Goal: Transaction & Acquisition: Book appointment/travel/reservation

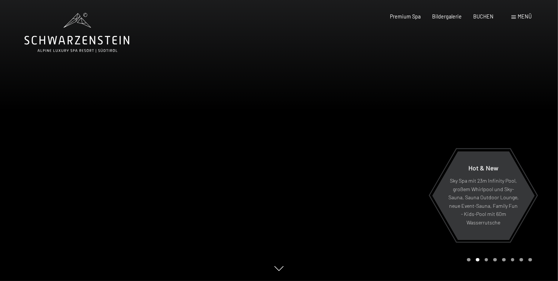
click at [521, 16] on span "Menü" at bounding box center [525, 16] width 14 height 6
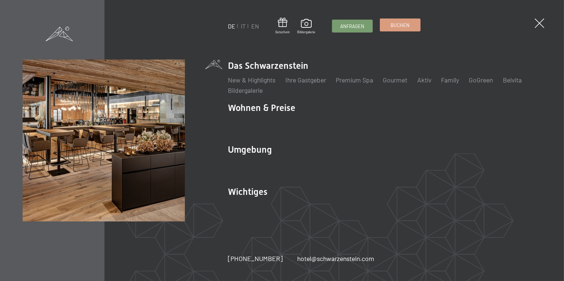
click at [414, 28] on link "Buchen" at bounding box center [400, 25] width 40 height 12
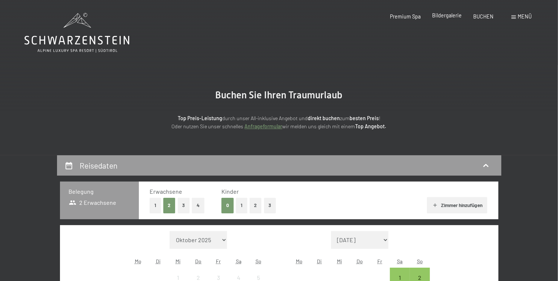
click at [453, 18] on span "Bildergalerie" at bounding box center [447, 15] width 30 height 6
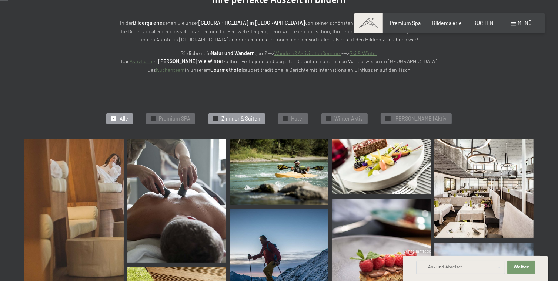
click at [241, 117] on span "Zimmer & Suiten" at bounding box center [240, 118] width 39 height 7
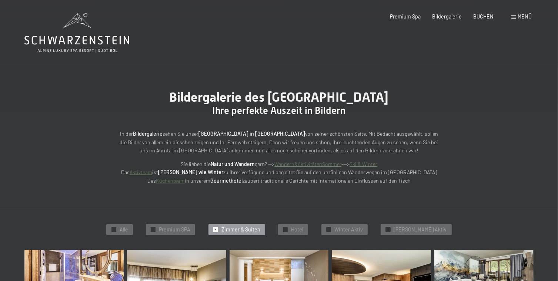
click at [515, 16] on span at bounding box center [514, 17] width 4 height 3
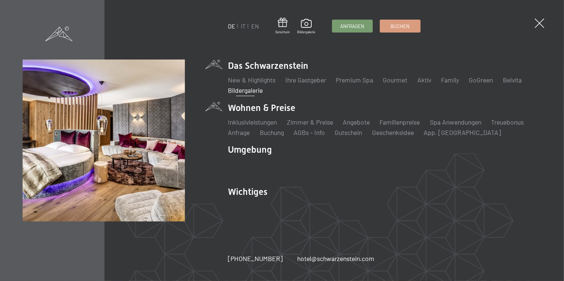
click at [260, 106] on li "Wohnen & Preise Inklusivleistungen Zimmer & Preise Liste Angebote Liste Familie…" at bounding box center [384, 120] width 313 height 36
click at [317, 125] on link "Zimmer & Preise" at bounding box center [310, 122] width 46 height 8
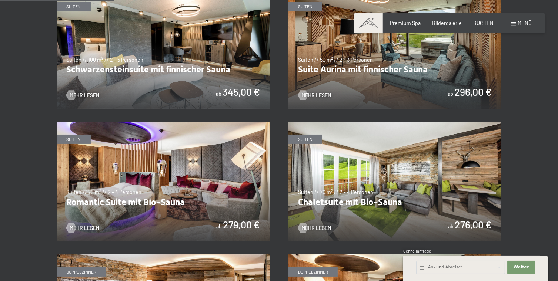
scroll to position [333, 0]
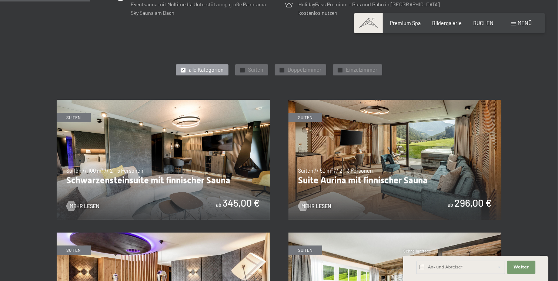
click at [212, 190] on img at bounding box center [163, 160] width 213 height 120
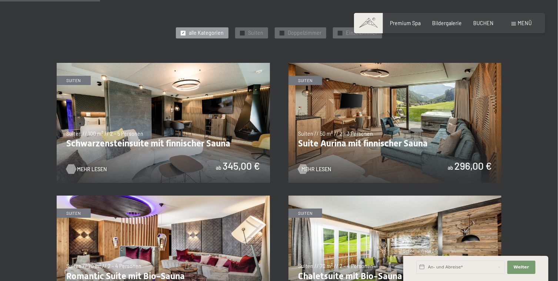
click at [79, 172] on span "Mehr Lesen" at bounding box center [92, 169] width 30 height 7
click at [400, 142] on img at bounding box center [394, 123] width 213 height 120
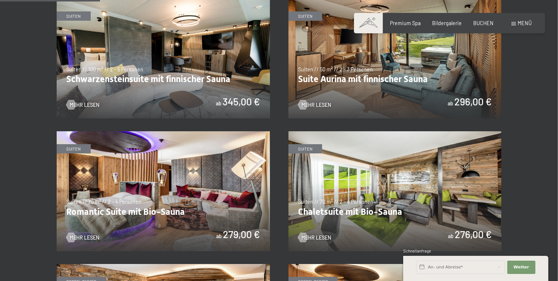
scroll to position [481, 0]
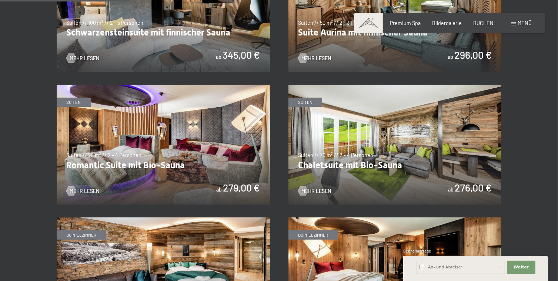
click at [193, 160] on img at bounding box center [163, 145] width 213 height 120
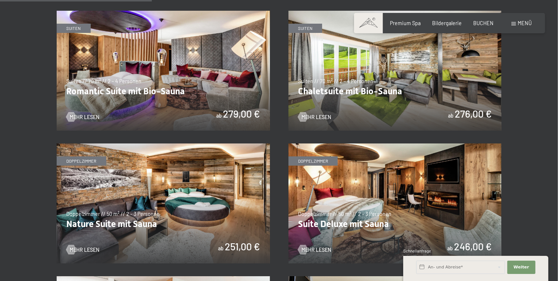
scroll to position [555, 0]
click at [368, 87] on img at bounding box center [394, 71] width 213 height 120
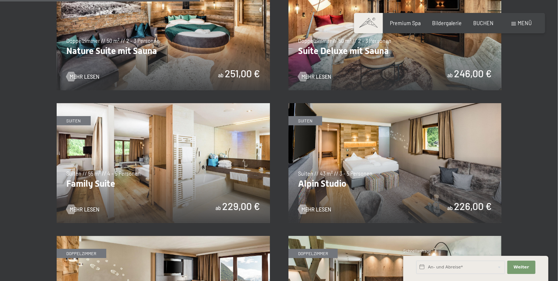
scroll to position [740, 0]
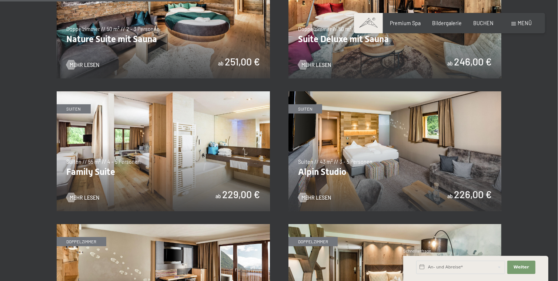
click at [389, 165] on img at bounding box center [394, 151] width 213 height 120
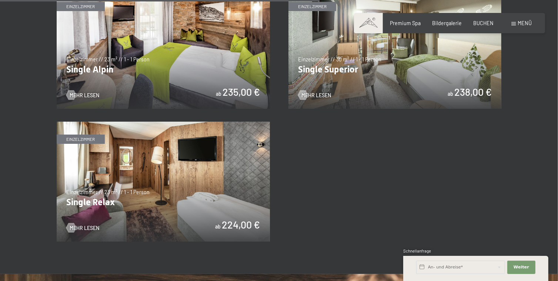
scroll to position [1185, 0]
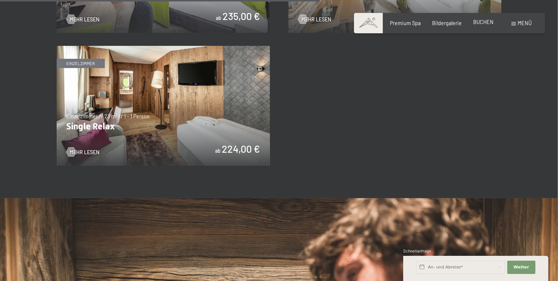
click at [477, 25] on div "BUCHEN" at bounding box center [483, 22] width 20 height 7
click at [487, 23] on span "BUCHEN" at bounding box center [483, 22] width 20 height 6
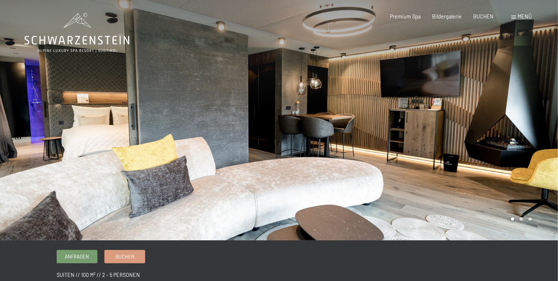
click at [516, 126] on div at bounding box center [418, 120] width 279 height 241
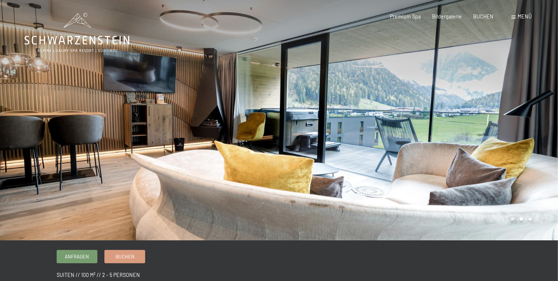
click at [516, 125] on div at bounding box center [418, 120] width 279 height 241
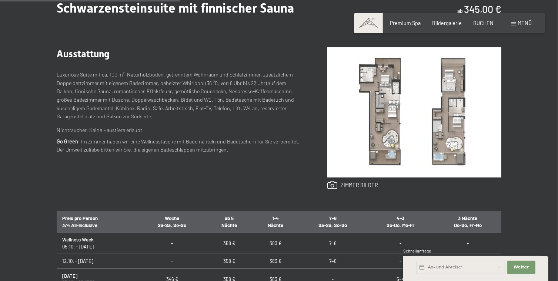
scroll to position [296, 0]
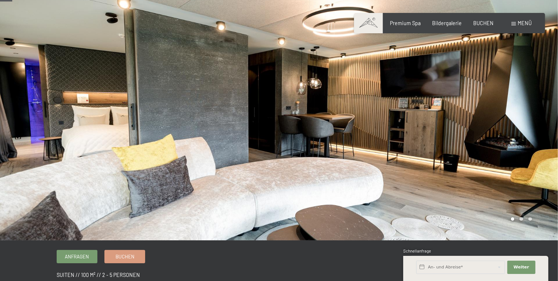
scroll to position [37, 0]
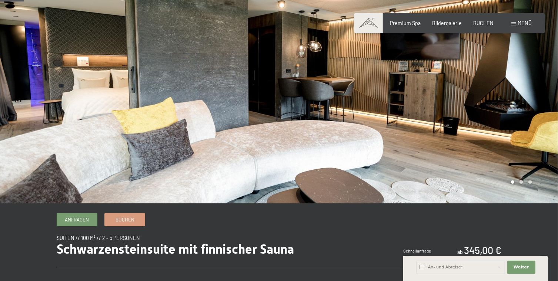
click at [505, 94] on div at bounding box center [418, 83] width 279 height 241
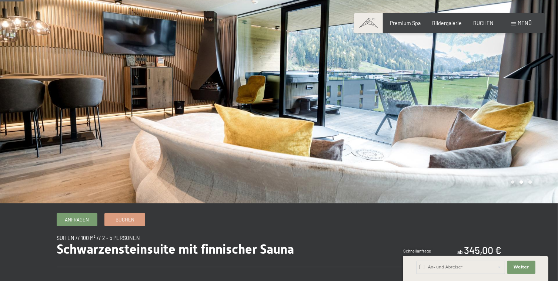
click at [503, 95] on div at bounding box center [418, 83] width 279 height 241
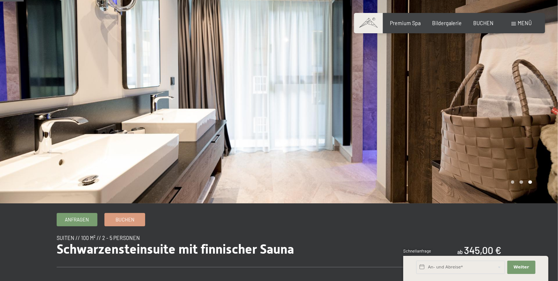
click at [499, 96] on div at bounding box center [418, 83] width 279 height 241
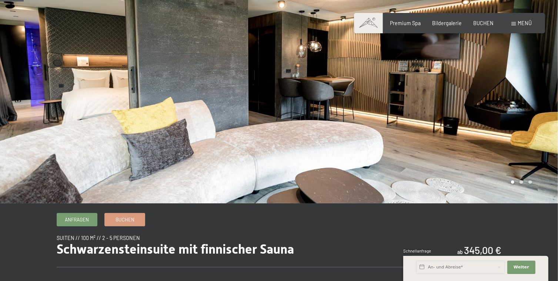
click at [499, 96] on div at bounding box center [418, 83] width 279 height 241
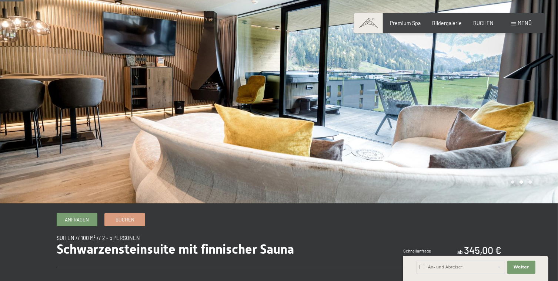
click at [499, 96] on div at bounding box center [418, 83] width 279 height 241
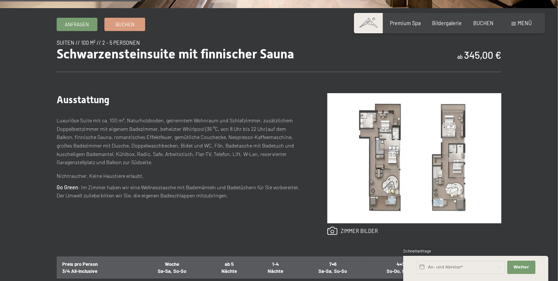
scroll to position [222, 0]
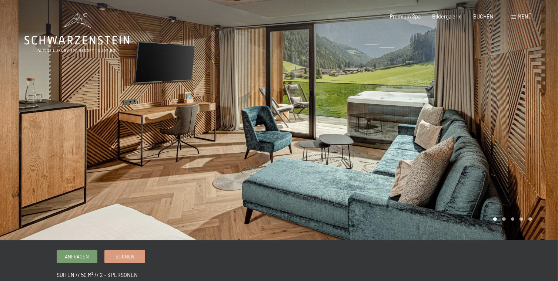
click at [492, 115] on div at bounding box center [418, 120] width 279 height 241
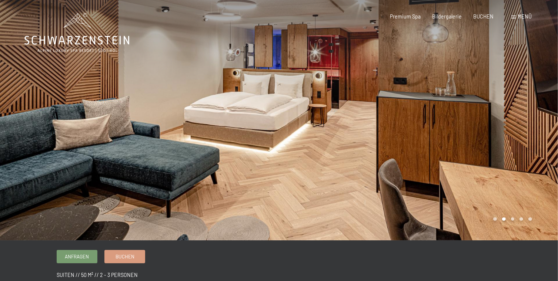
click at [505, 110] on div at bounding box center [418, 120] width 279 height 241
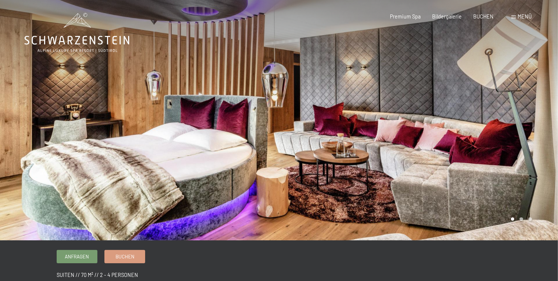
click at [520, 127] on div at bounding box center [418, 120] width 279 height 241
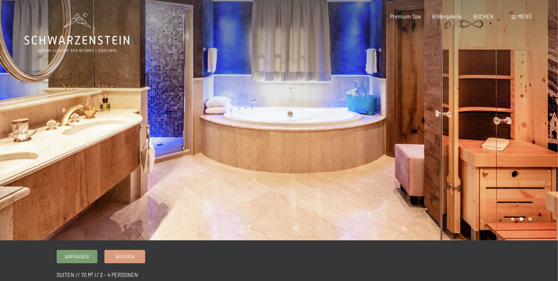
click at [520, 127] on div at bounding box center [418, 120] width 279 height 241
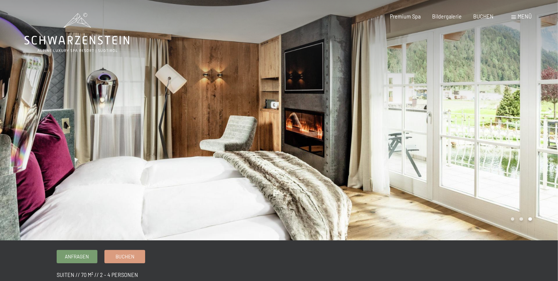
click at [520, 127] on div at bounding box center [418, 120] width 279 height 241
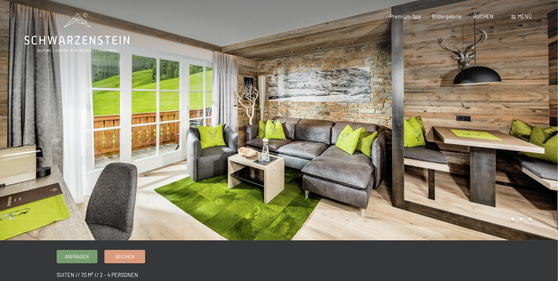
click at [493, 118] on div at bounding box center [418, 120] width 279 height 241
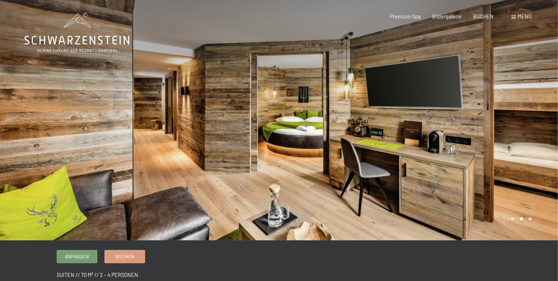
click at [504, 119] on div at bounding box center [418, 120] width 279 height 241
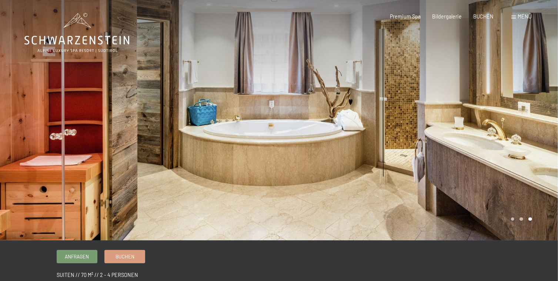
click at [502, 120] on div at bounding box center [418, 120] width 279 height 241
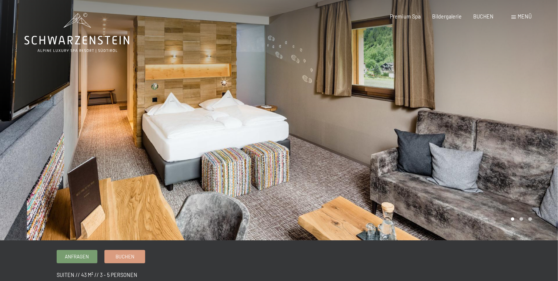
click at [502, 119] on div at bounding box center [418, 120] width 279 height 241
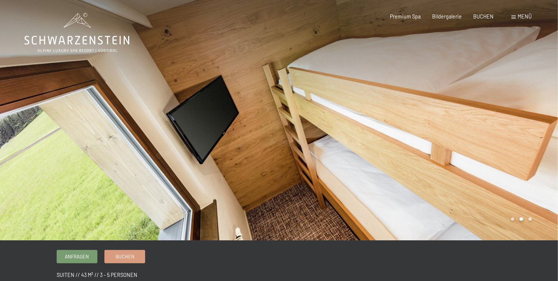
click at [502, 119] on div at bounding box center [418, 120] width 279 height 241
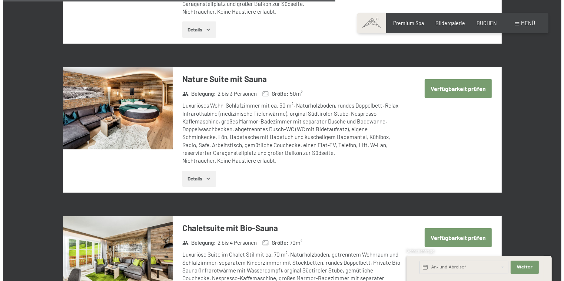
scroll to position [1444, 0]
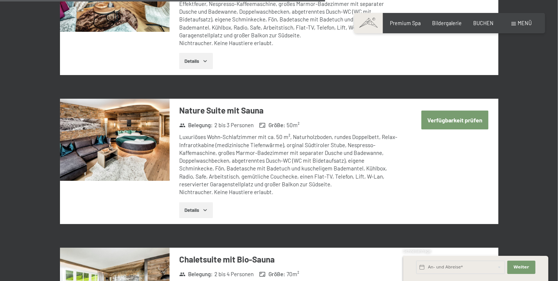
click at [515, 21] on div "Menü" at bounding box center [522, 23] width 20 height 7
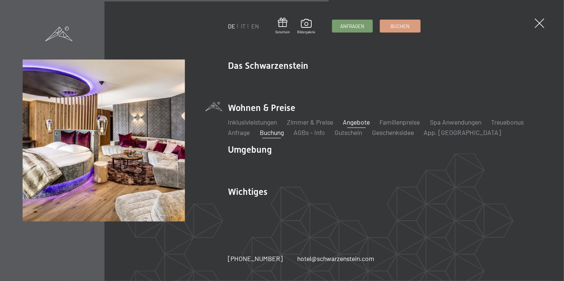
click at [362, 122] on link "Angebote" at bounding box center [355, 122] width 27 height 8
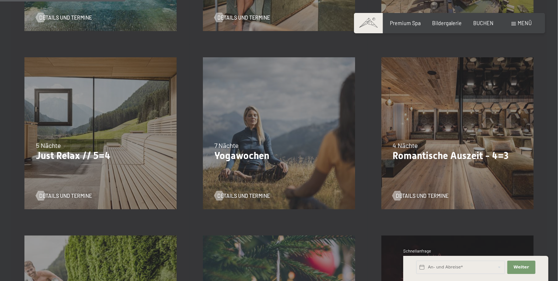
scroll to position [333, 0]
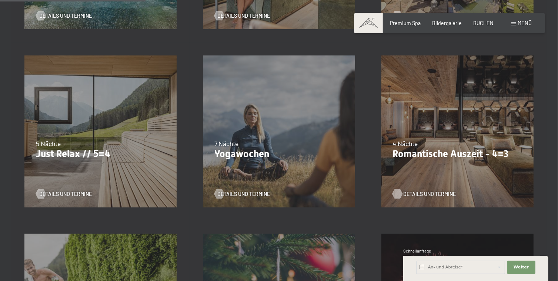
click at [412, 195] on span "Details und Termine" at bounding box center [429, 194] width 53 height 7
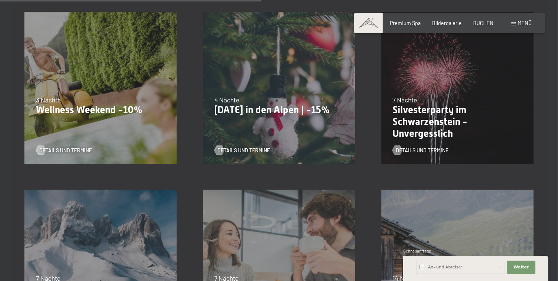
scroll to position [555, 0]
click at [403, 148] on link "Details und Termine" at bounding box center [420, 150] width 56 height 7
click at [410, 110] on p "Silvesterparty im Schwarzenstein - Unvergesslich" at bounding box center [457, 121] width 130 height 35
click at [412, 151] on span "Details und Termine" at bounding box center [429, 150] width 53 height 7
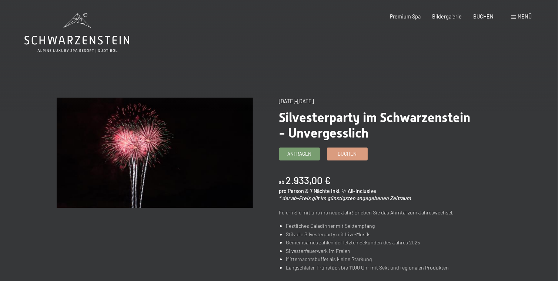
click at [526, 16] on span "Menü" at bounding box center [525, 16] width 14 height 6
click at [527, 17] on span "Menü" at bounding box center [525, 16] width 14 height 6
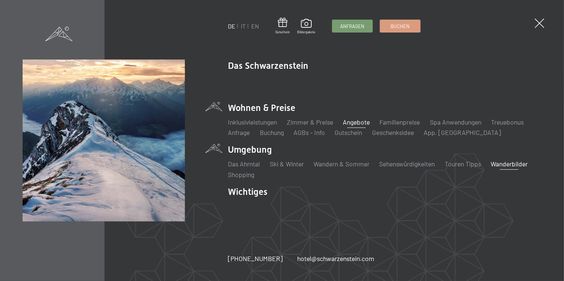
click at [490, 168] on link "Wanderbilder" at bounding box center [508, 164] width 37 height 8
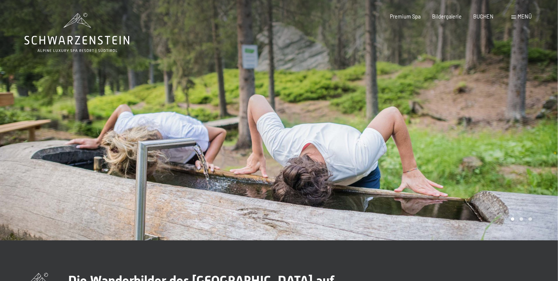
click at [501, 126] on div at bounding box center [418, 120] width 279 height 241
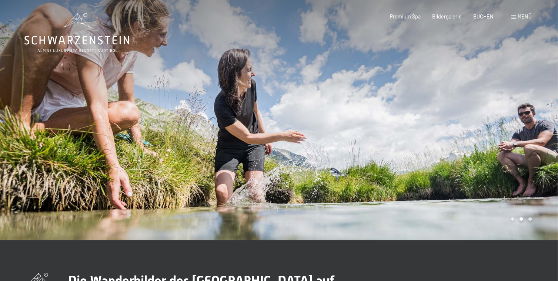
click at [508, 120] on div at bounding box center [418, 120] width 279 height 241
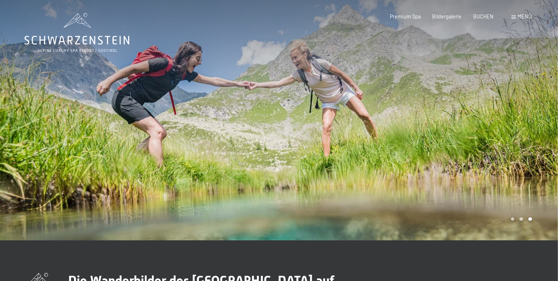
click at [507, 120] on div at bounding box center [418, 120] width 279 height 241
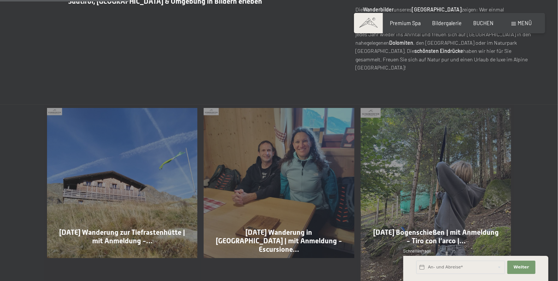
scroll to position [185, 0]
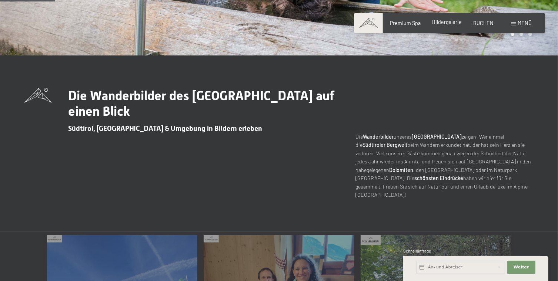
click at [447, 25] on span "Bildergalerie" at bounding box center [447, 22] width 30 height 6
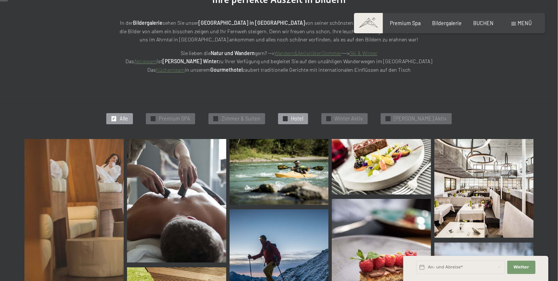
click at [303, 119] on span "Hotel" at bounding box center [297, 118] width 12 height 7
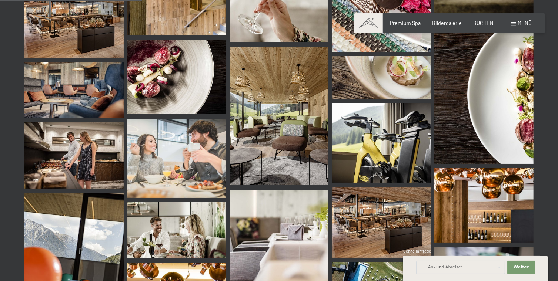
scroll to position [417, 0]
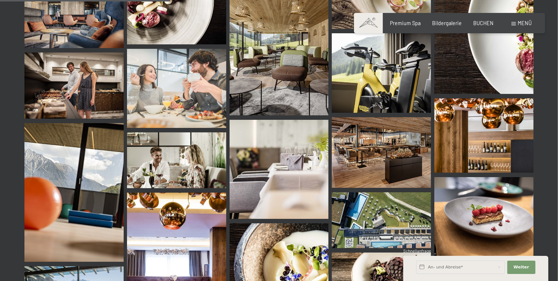
click at [281, 52] on img at bounding box center [279, 46] width 99 height 139
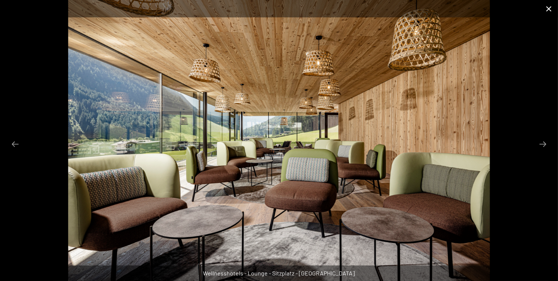
click at [546, 7] on button "Close gallery" at bounding box center [548, 8] width 19 height 17
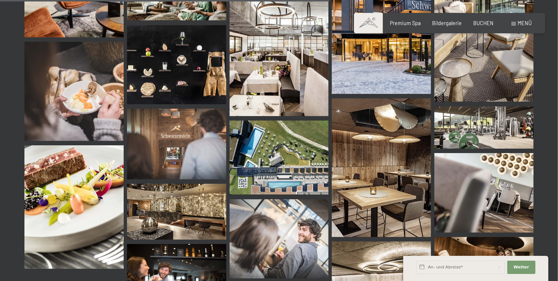
scroll to position [824, 0]
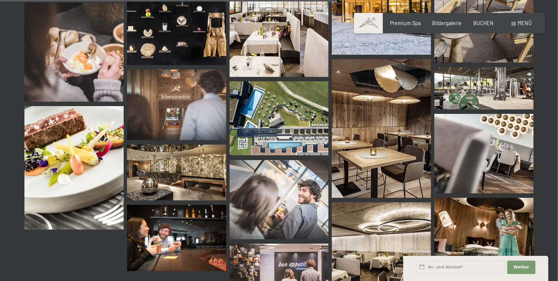
click at [263, 54] on img at bounding box center [279, 10] width 99 height 132
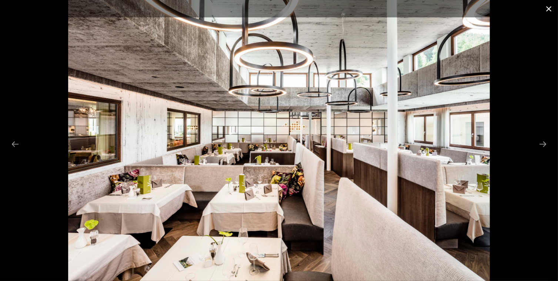
click at [546, 11] on button "Close gallery" at bounding box center [548, 8] width 19 height 17
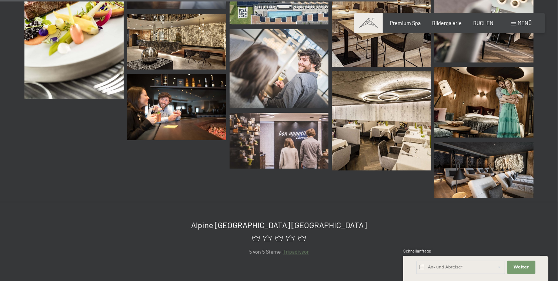
scroll to position [972, 0]
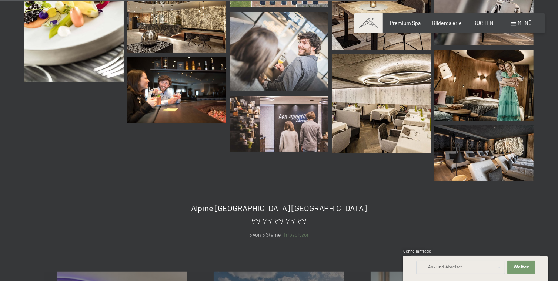
click at [468, 154] on img at bounding box center [483, 153] width 99 height 56
